Goal: Task Accomplishment & Management: Manage account settings

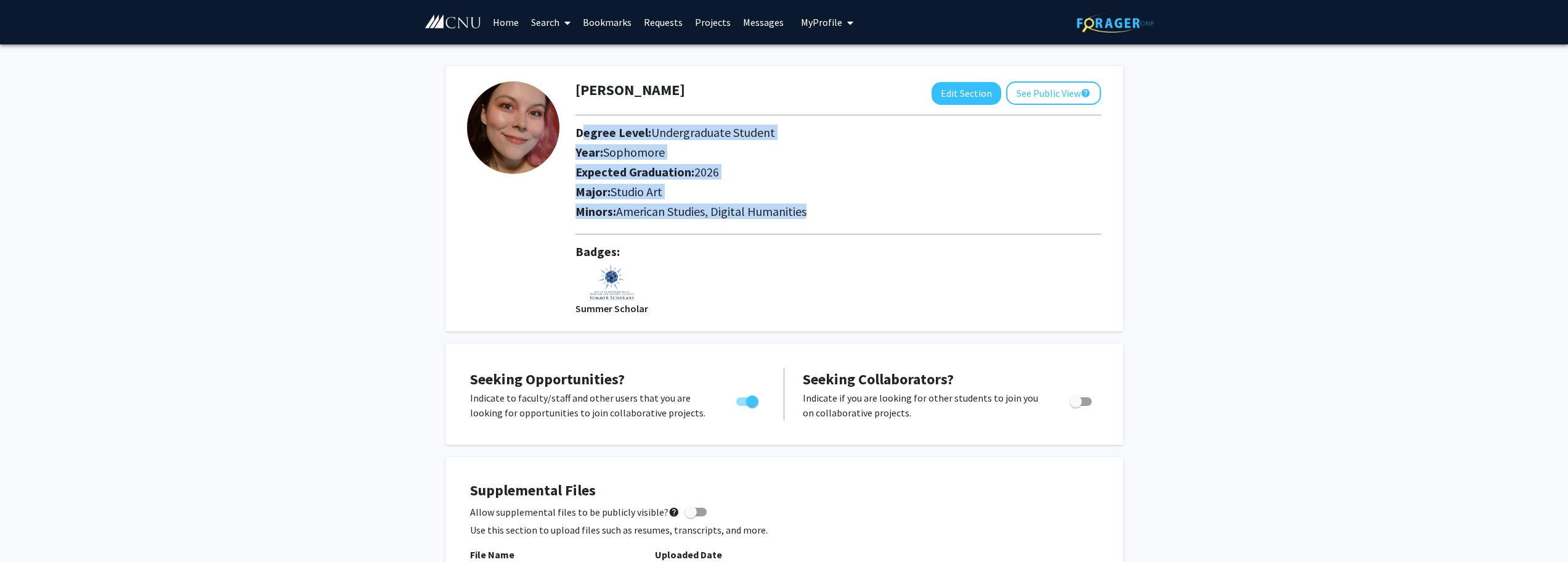
drag, startPoint x: 813, startPoint y: 214, endPoint x: 571, endPoint y: 136, distance: 254.3
click at [571, 136] on div "[PERSON_NAME] Edit Section See Public View help Degree Level: Undergraduate Stu…" at bounding box center [838, 199] width 544 height 235
click at [946, 97] on button "Edit Section" at bounding box center [966, 94] width 70 height 23
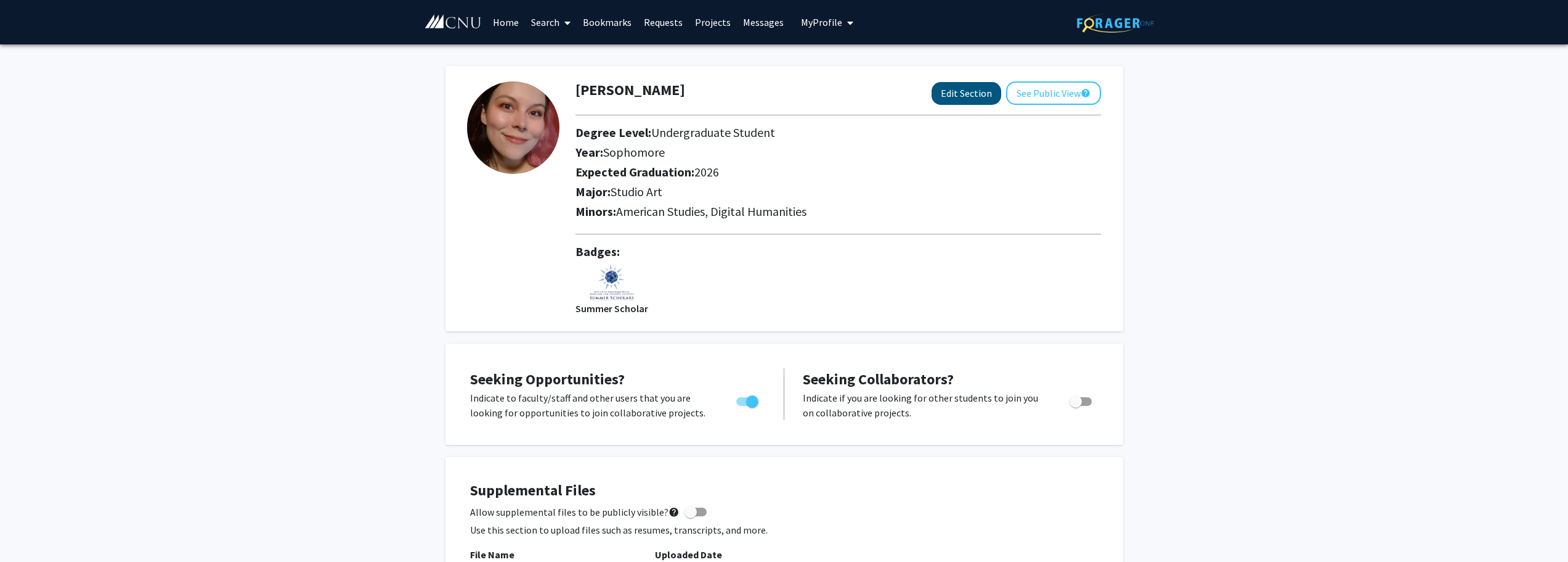
select select "sophomore"
select select "2026"
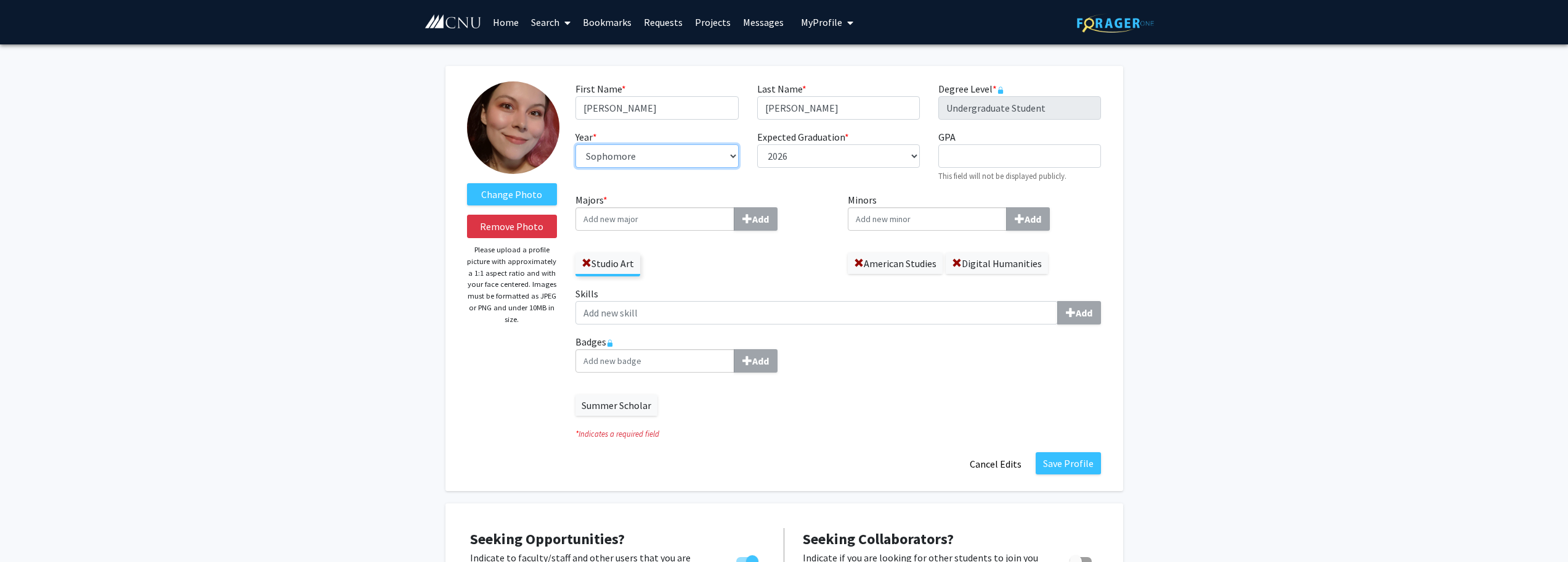
click at [733, 156] on select "--- First-year Sophomore Junior Senior Postbaccalaureate Certificate" at bounding box center [657, 155] width 162 height 24
select select "senior"
click at [576, 144] on select "--- First-year Sophomore Junior Senior Postbaccalaureate Certificate" at bounding box center [657, 155] width 162 height 24
click at [612, 218] on input "Majors * Add" at bounding box center [655, 219] width 159 height 24
type input "fi"
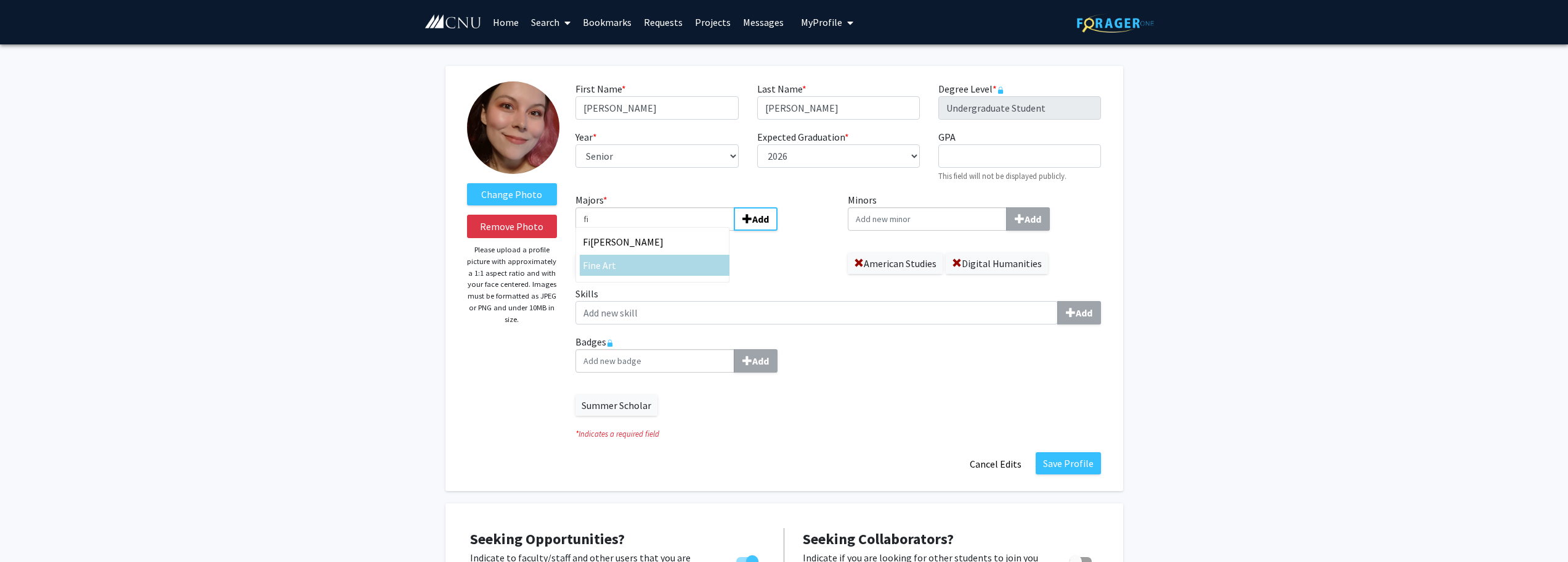
click at [635, 265] on div "Fi ne Art" at bounding box center [654, 265] width 144 height 15
click at [635, 230] on input "fi" at bounding box center [655, 219] width 159 height 24
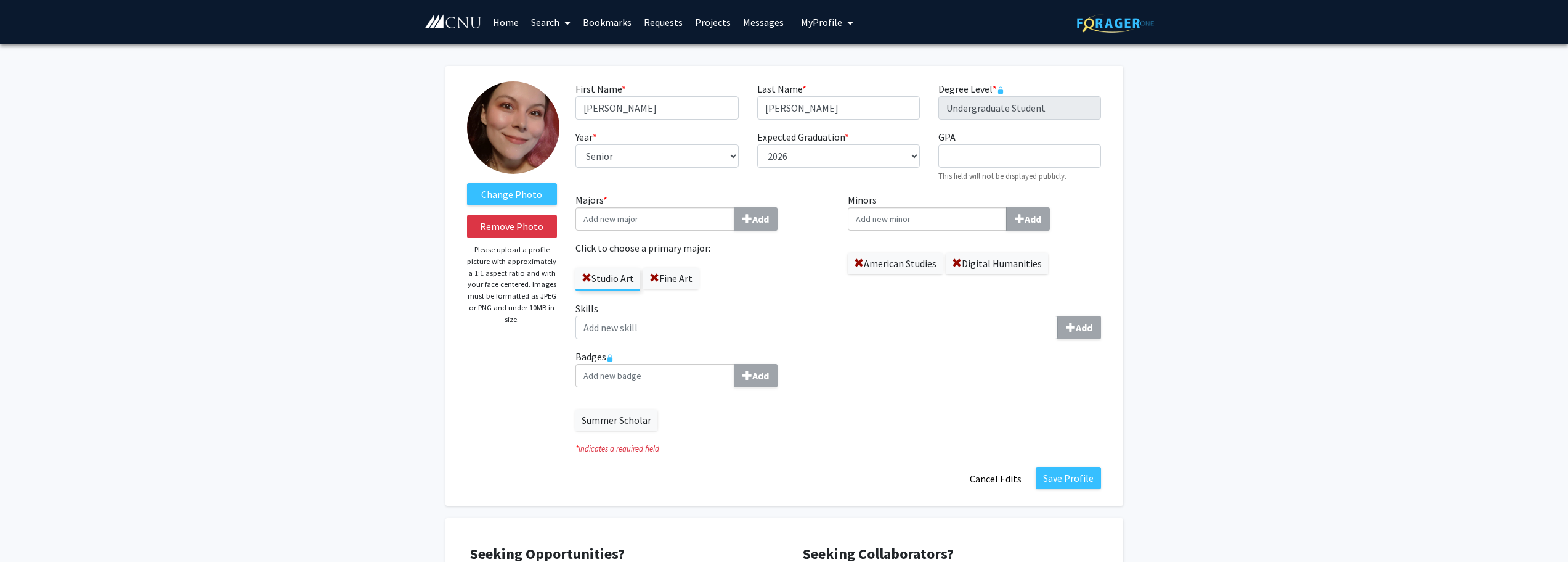
click at [682, 281] on label "Fine Art" at bounding box center [670, 278] width 56 height 21
click at [0, 0] on input "Fine Art" at bounding box center [0, 0] width 0 height 0
click at [1071, 475] on button "Save Profile" at bounding box center [1069, 477] width 65 height 22
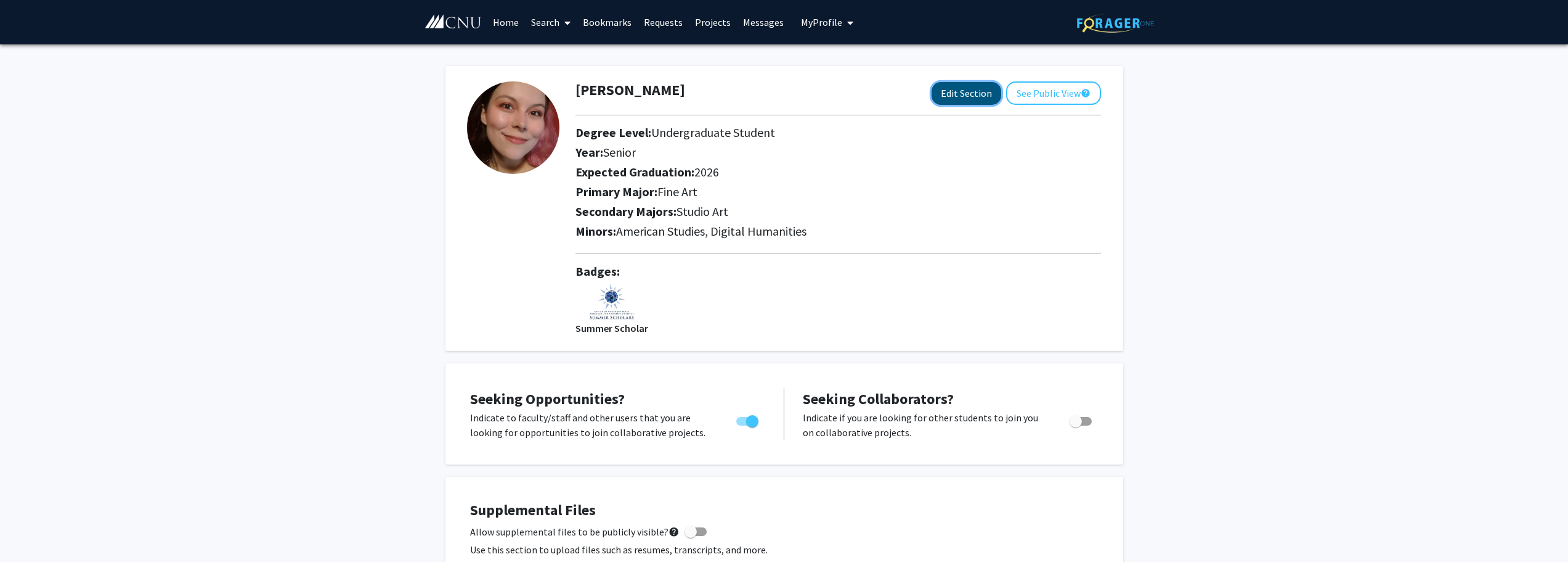
click at [964, 99] on button "Edit Section" at bounding box center [966, 94] width 70 height 23
select select "senior"
select select "2026"
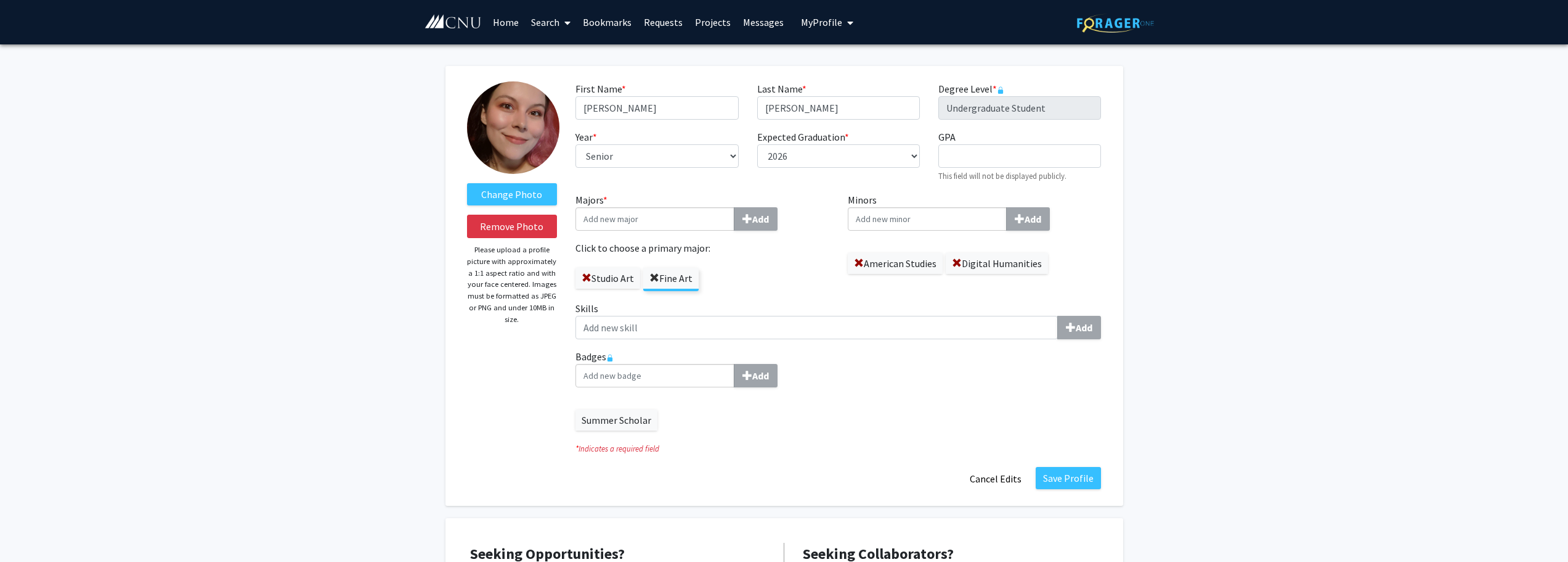
click at [655, 278] on span at bounding box center [653, 278] width 10 height 10
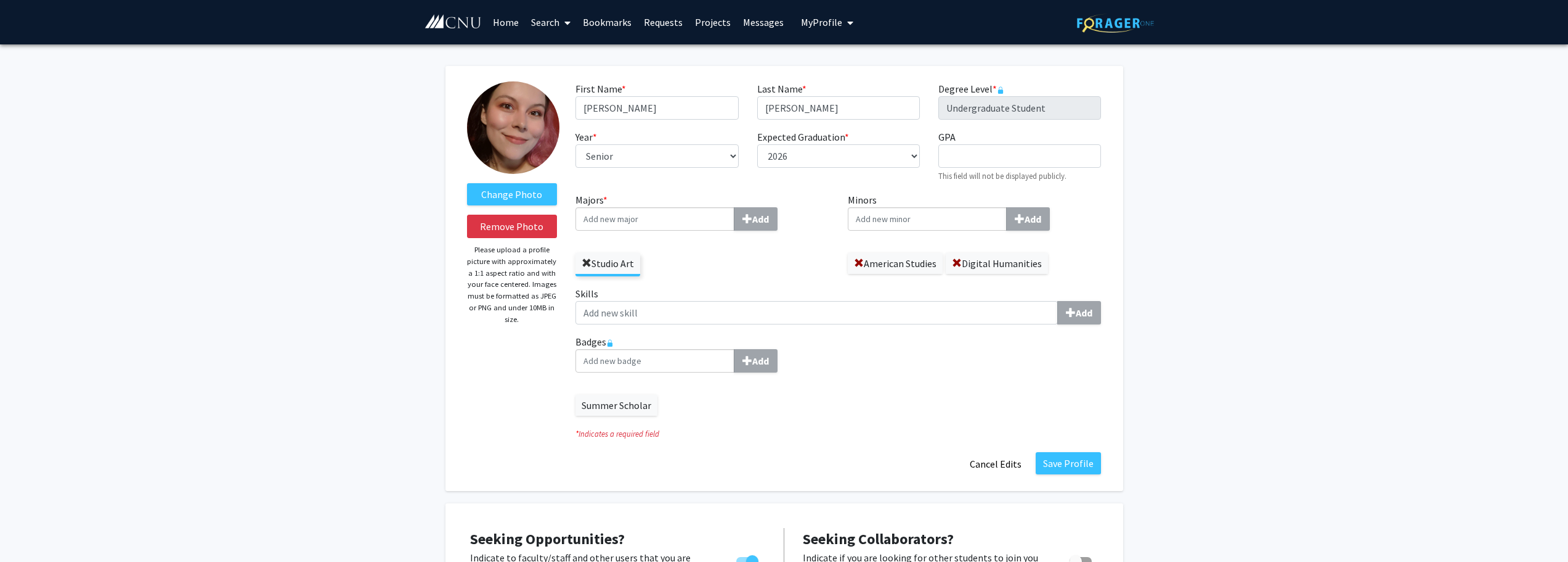
click at [587, 267] on span at bounding box center [586, 263] width 10 height 10
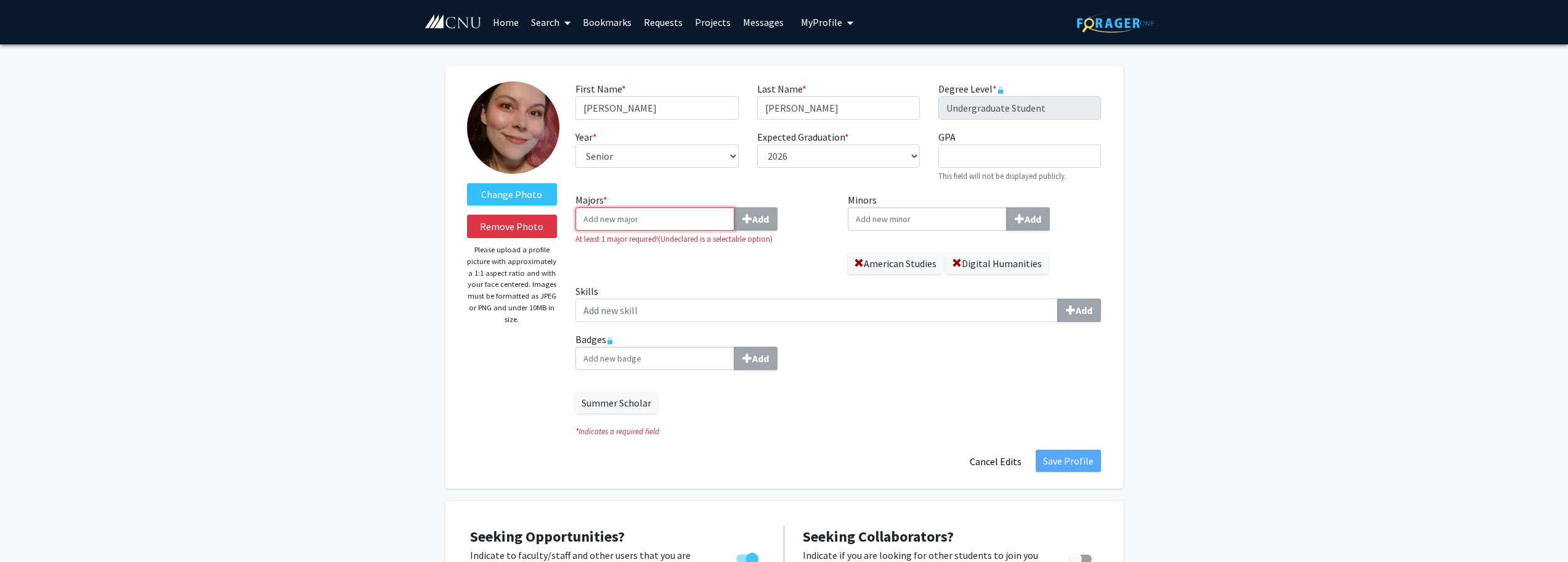
click at [644, 219] on input "Majors * Add" at bounding box center [655, 219] width 159 height 24
type input "F"
type input "G"
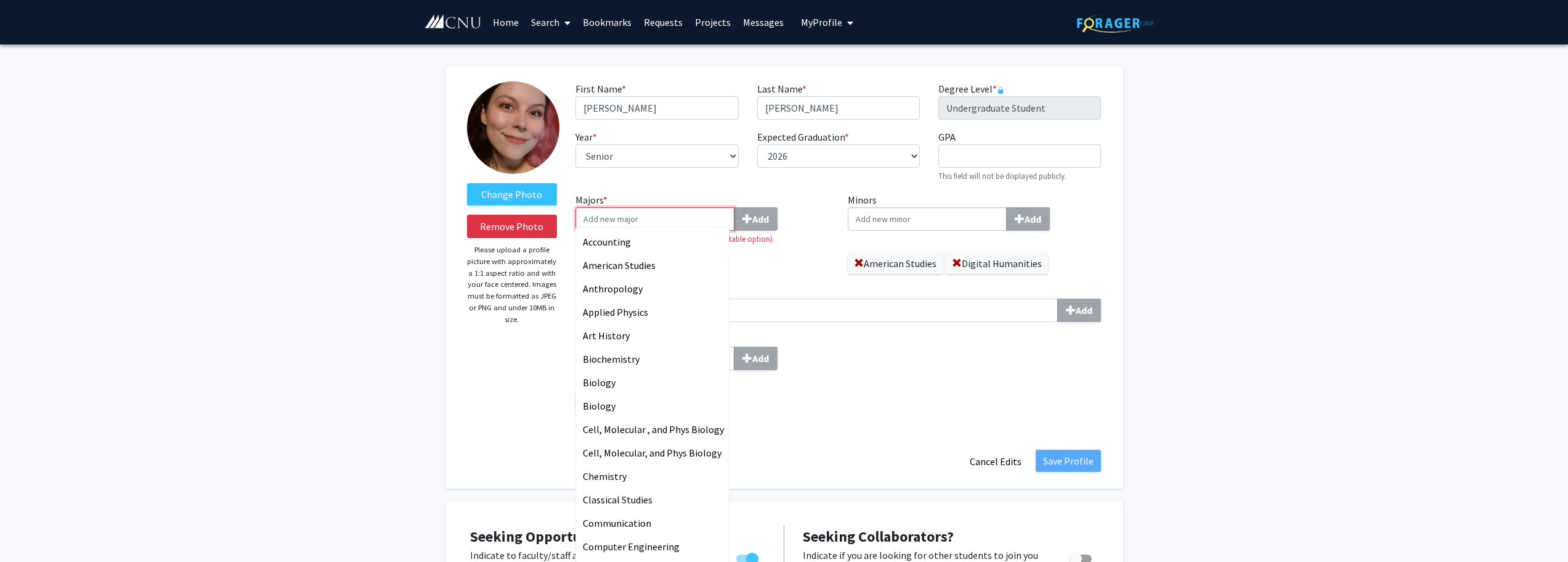
type input "D"
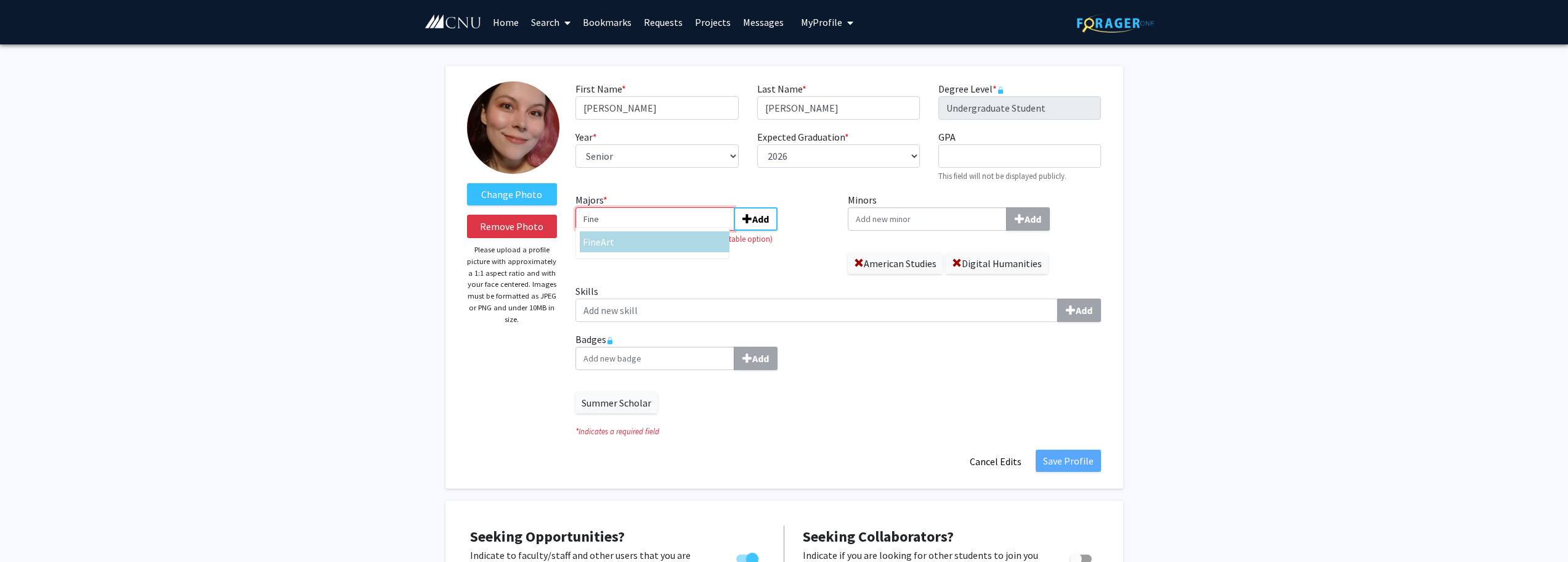
type input "Fine"
click at [609, 246] on span "Art" at bounding box center [607, 242] width 13 height 12
click at [609, 230] on input "Fine" at bounding box center [655, 219] width 159 height 24
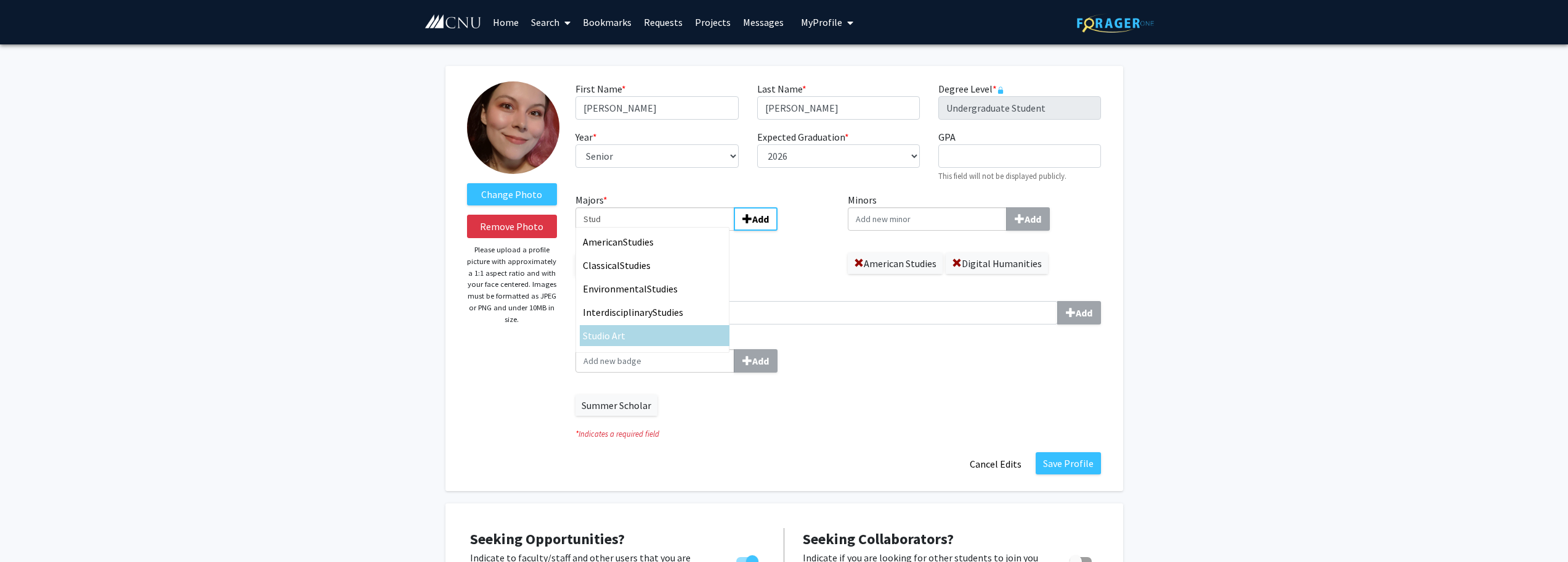
type input "Stud"
click at [625, 332] on div "Stud io Art" at bounding box center [654, 335] width 144 height 15
click at [625, 230] on input "Stud" at bounding box center [655, 219] width 159 height 24
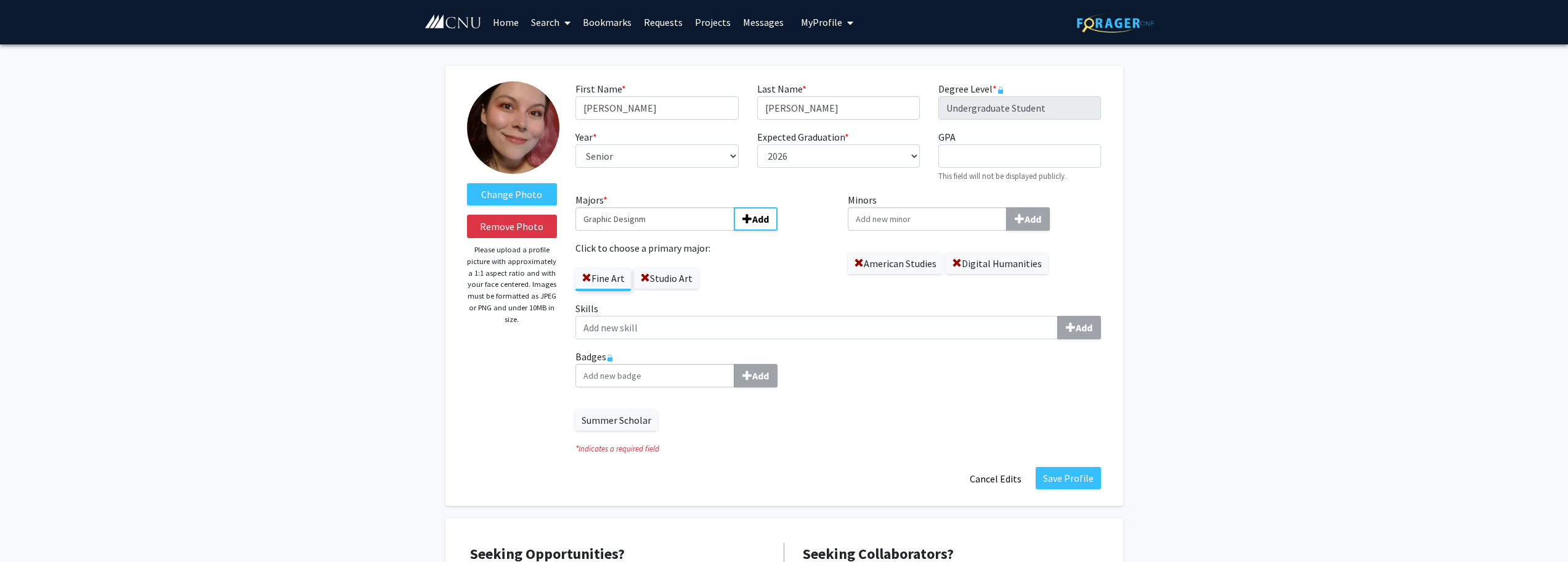
type input "Graphic Design"
drag, startPoint x: 649, startPoint y: 216, endPoint x: 582, endPoint y: 225, distance: 67.6
click at [582, 225] on input "Graphic Design" at bounding box center [655, 219] width 159 height 24
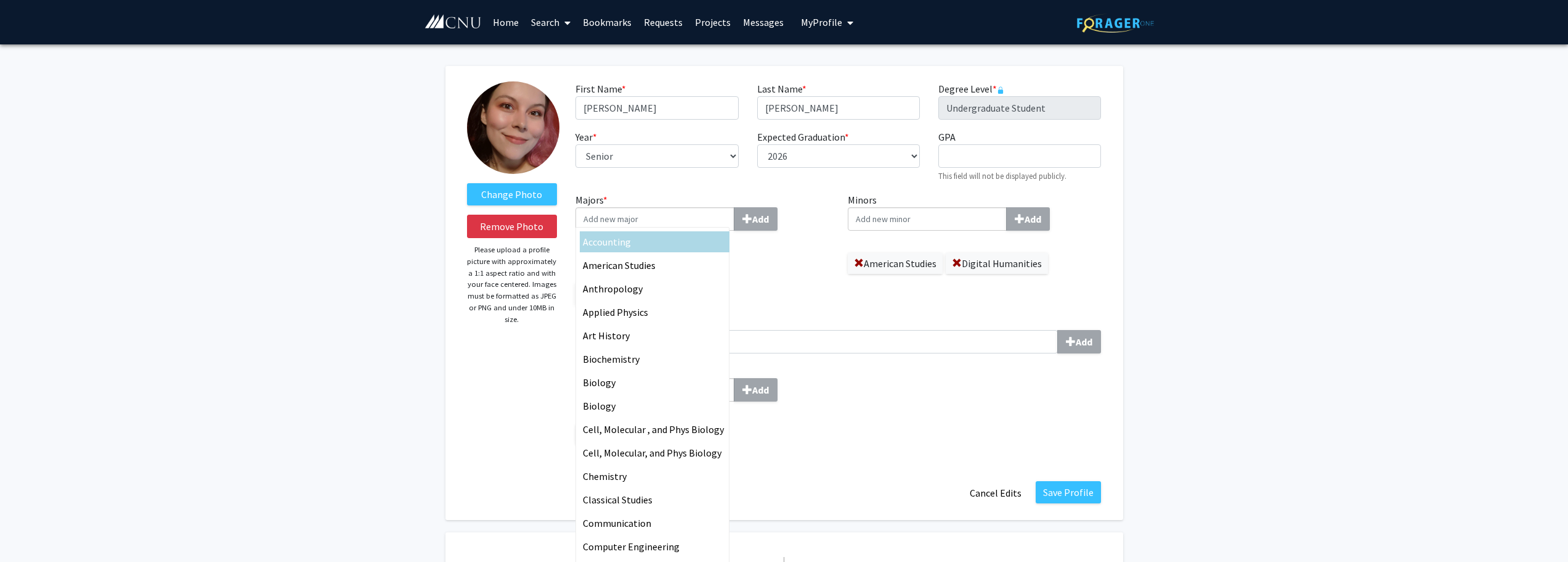
click at [778, 267] on div "Click to choose a primary major: Fine Art Studio Art" at bounding box center [703, 280] width 254 height 50
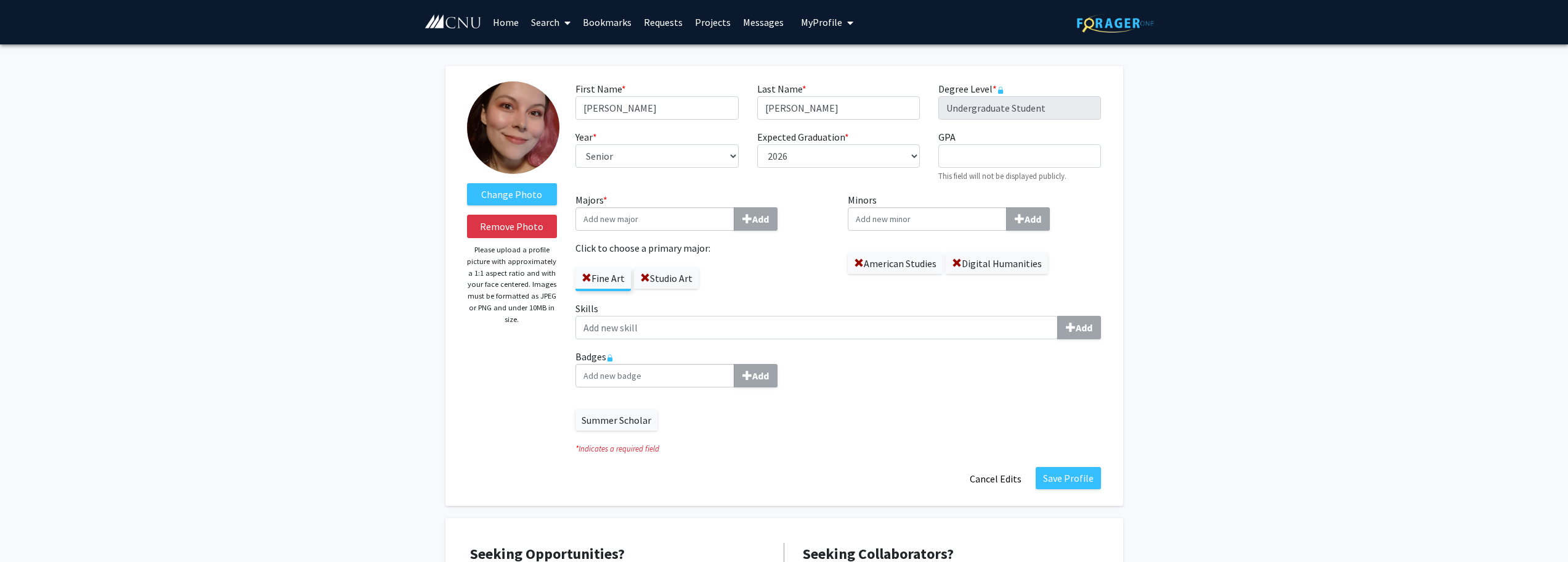
click at [604, 287] on label "Fine Art" at bounding box center [603, 278] width 56 height 21
click at [0, 0] on input "Fine Art" at bounding box center [0, 0] width 0 height 0
click at [1067, 476] on button "Save Profile" at bounding box center [1069, 477] width 65 height 22
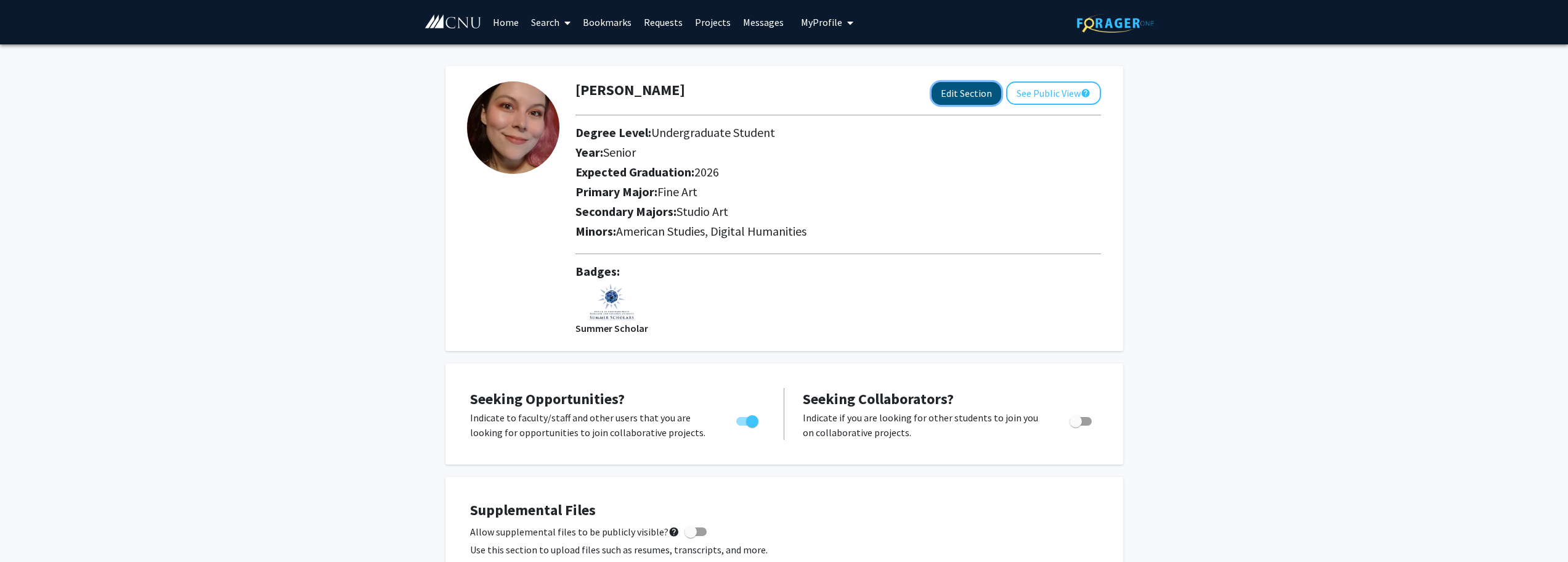
click at [952, 97] on button "Edit Section" at bounding box center [966, 94] width 70 height 23
select select "senior"
select select "2026"
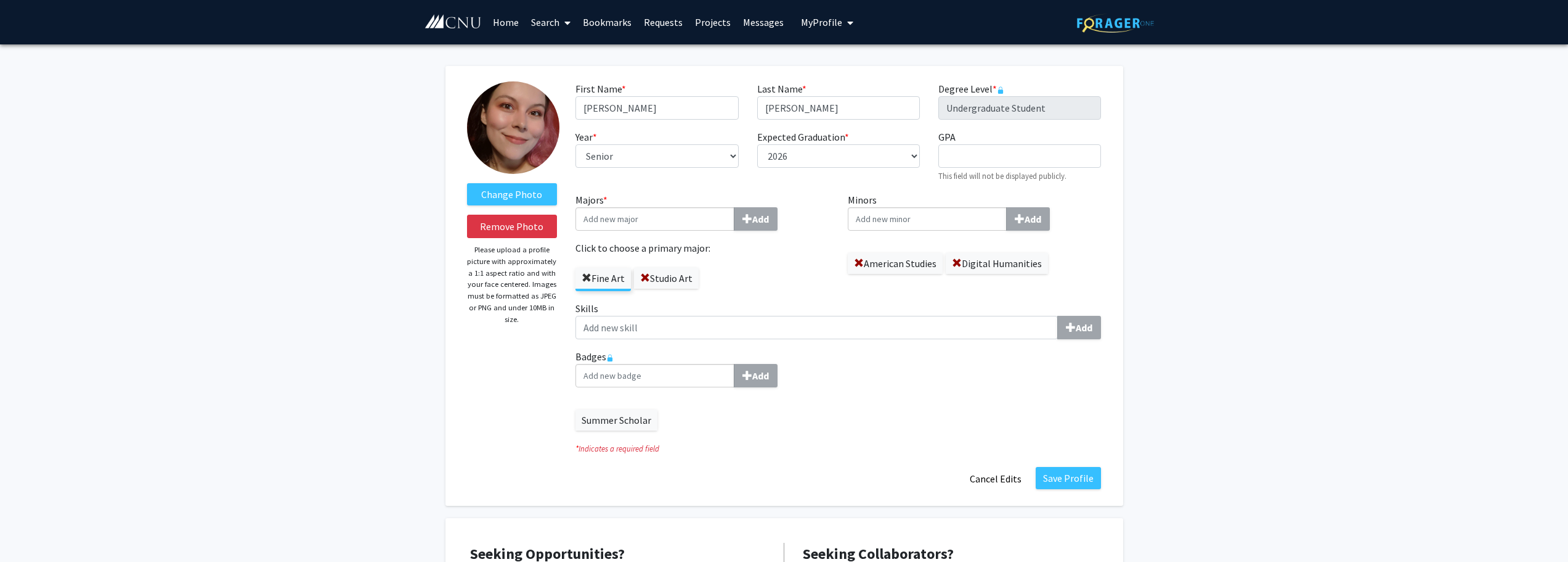
click at [590, 278] on span at bounding box center [586, 278] width 10 height 10
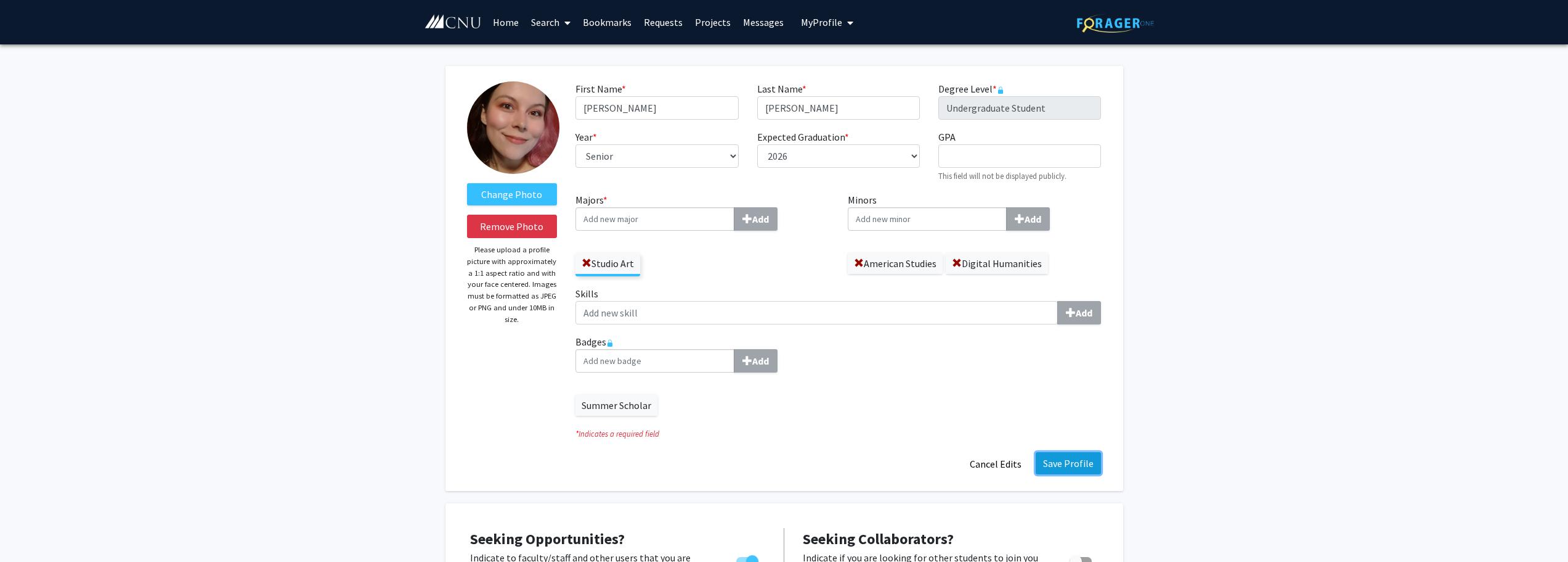
click at [1082, 466] on button "Save Profile" at bounding box center [1069, 462] width 65 height 22
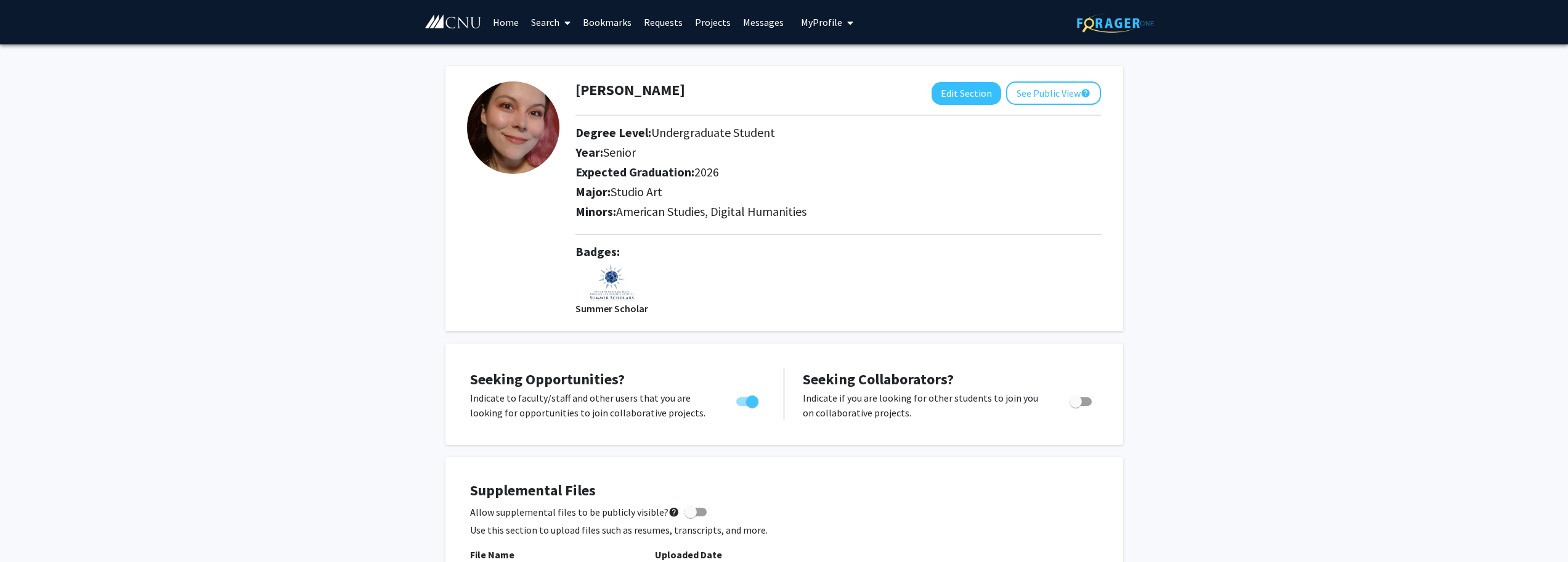
click at [608, 295] on img at bounding box center [611, 282] width 47 height 37
click at [514, 24] on link "Home" at bounding box center [505, 22] width 38 height 43
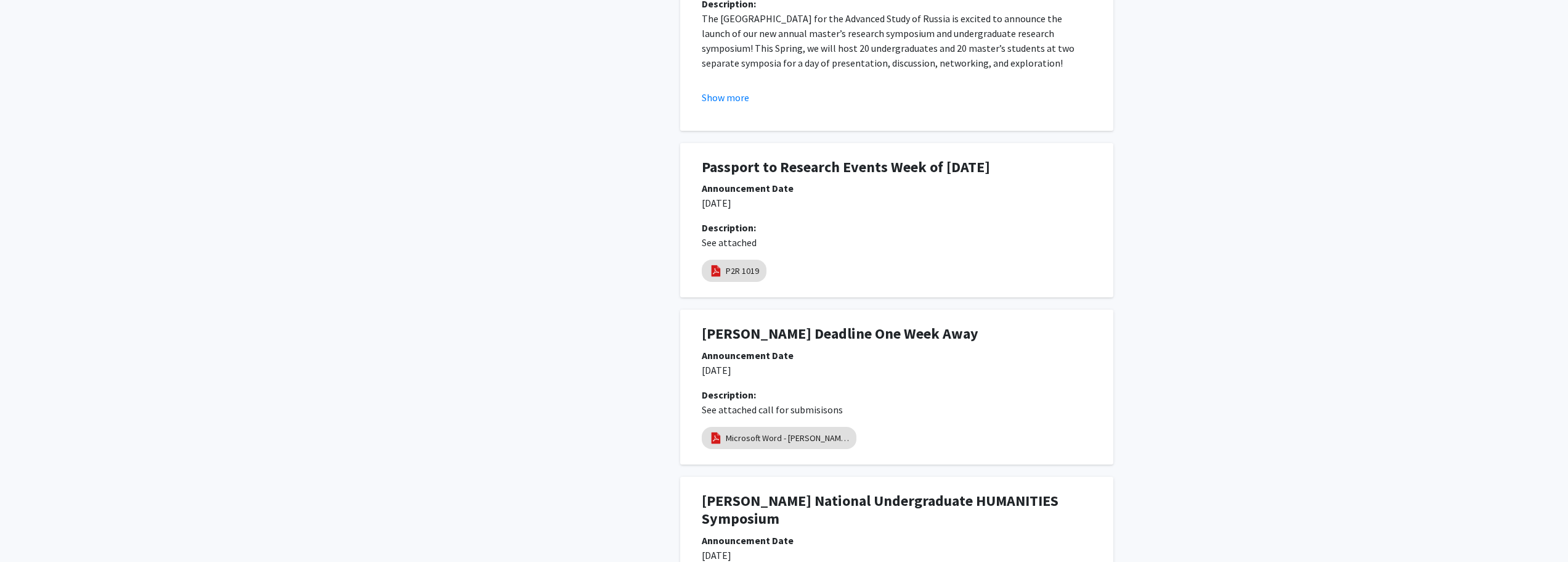
scroll to position [1233, 0]
